Goal: Navigation & Orientation: Go to known website

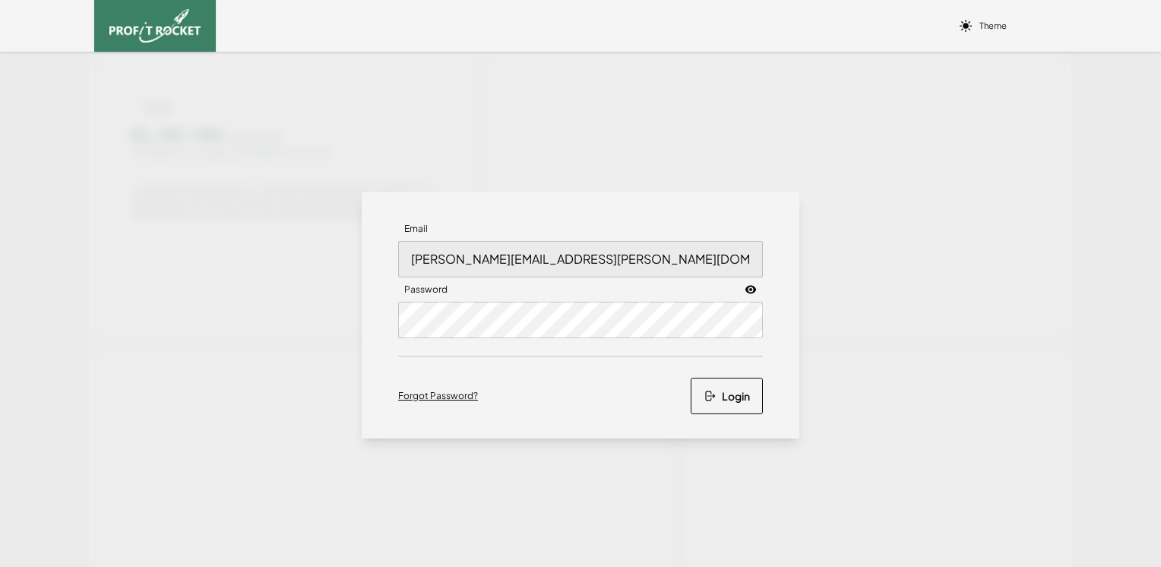
click at [387, 268] on div "Email [PERSON_NAME][EMAIL_ADDRESS][PERSON_NAME][DOMAIN_NAME] Password Forgot Pa…" at bounding box center [581, 315] width 438 height 246
click at [383, 320] on div "Email [PERSON_NAME][EMAIL_ADDRESS][PERSON_NAME][DOMAIN_NAME] Password Forgot Pa…" at bounding box center [581, 315] width 438 height 246
click at [386, 318] on div "Email [PERSON_NAME][EMAIL_ADDRESS][PERSON_NAME][DOMAIN_NAME] Password Forgot Pa…" at bounding box center [581, 315] width 438 height 246
click at [765, 321] on div "Email [PERSON_NAME][EMAIL_ADDRESS][PERSON_NAME][DOMAIN_NAME] Password Forgot Pa…" at bounding box center [581, 315] width 438 height 246
click at [849, 247] on div at bounding box center [580, 486] width 973 height 856
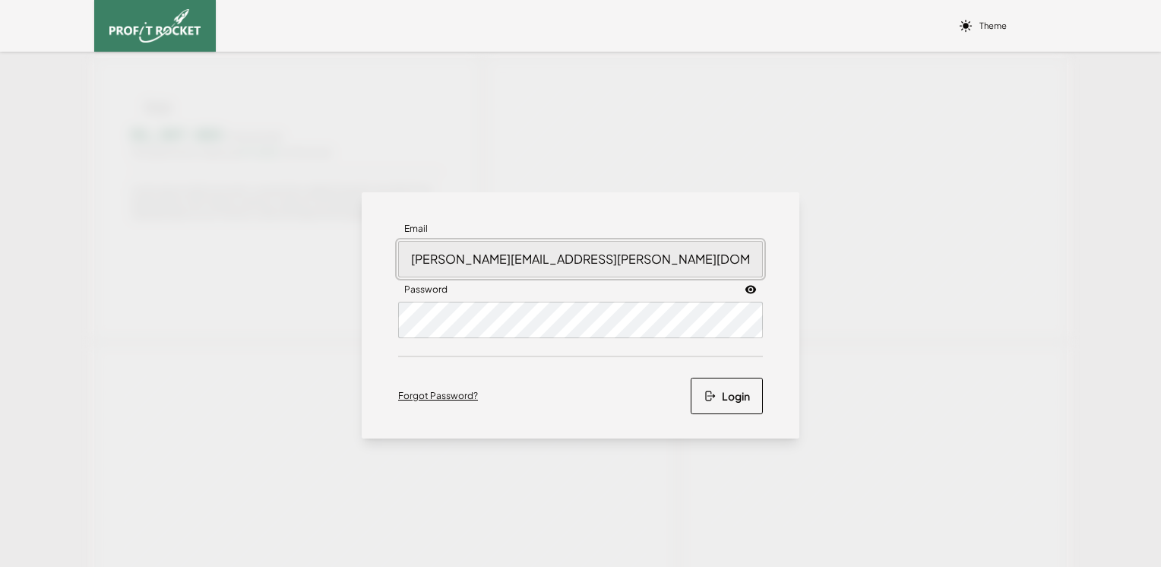
drag, startPoint x: 632, startPoint y: 263, endPoint x: 377, endPoint y: 275, distance: 255.6
click at [377, 275] on div "Email [PERSON_NAME][EMAIL_ADDRESS][PERSON_NAME][DOMAIN_NAME] Password Forgot Pa…" at bounding box center [581, 315] width 438 height 246
click at [748, 287] on icon at bounding box center [750, 289] width 11 height 8
click at [384, 321] on div "Email [PERSON_NAME][EMAIL_ADDRESS][PERSON_NAME][DOMAIN_NAME] Password Forgot Pa…" at bounding box center [581, 315] width 438 height 246
drag, startPoint x: 612, startPoint y: 255, endPoint x: 337, endPoint y: 255, distance: 275.1
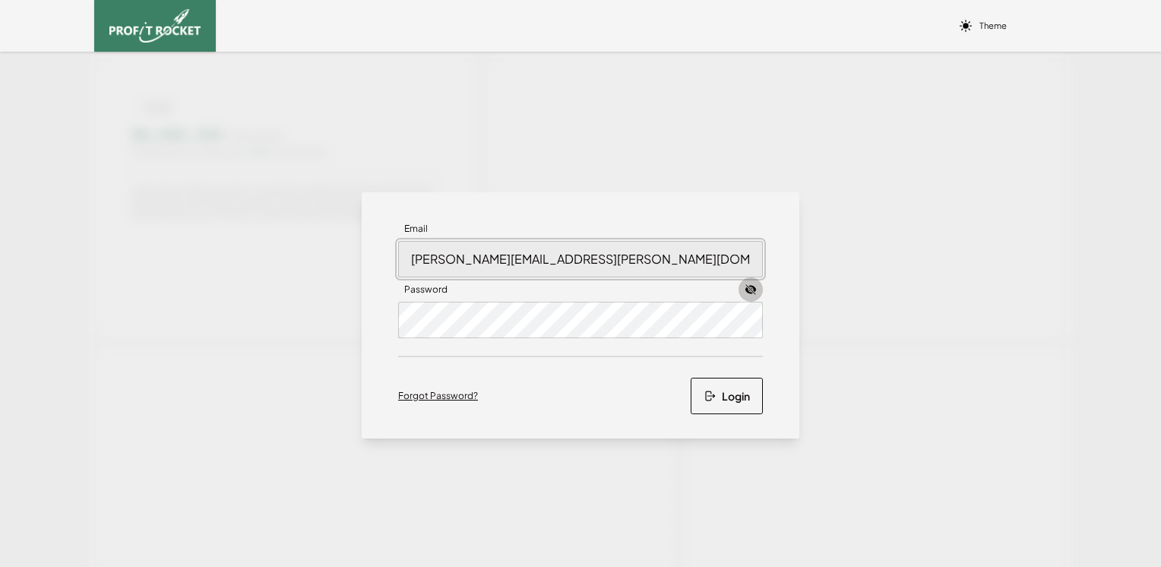
click at [337, 255] on div "Email [PERSON_NAME][EMAIL_ADDRESS][PERSON_NAME][DOMAIN_NAME] Password Forgot Pa…" at bounding box center [580, 315] width 1161 height 527
